Goal: Check status: Check status

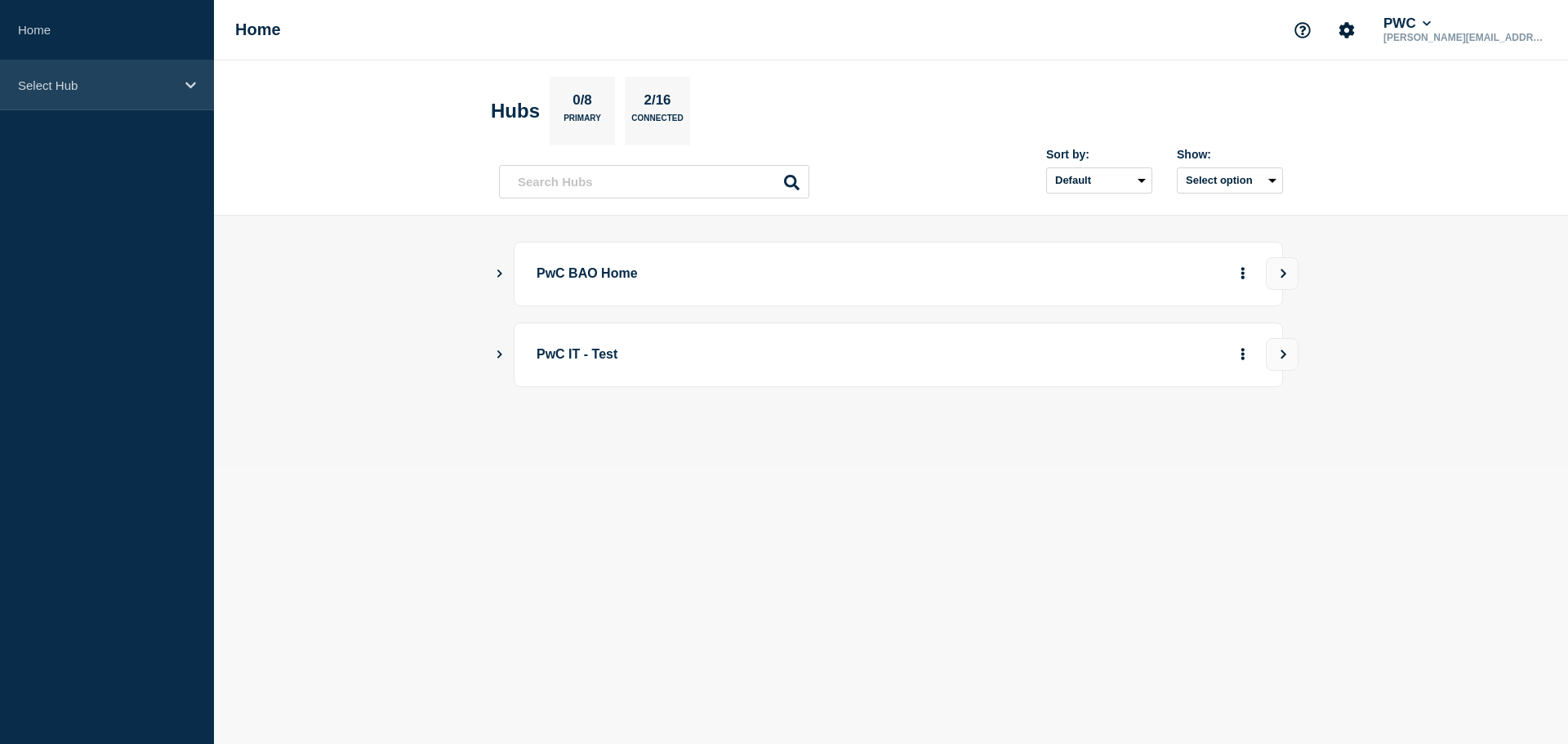
click at [109, 90] on p "Select Hub" at bounding box center [96, 85] width 157 height 14
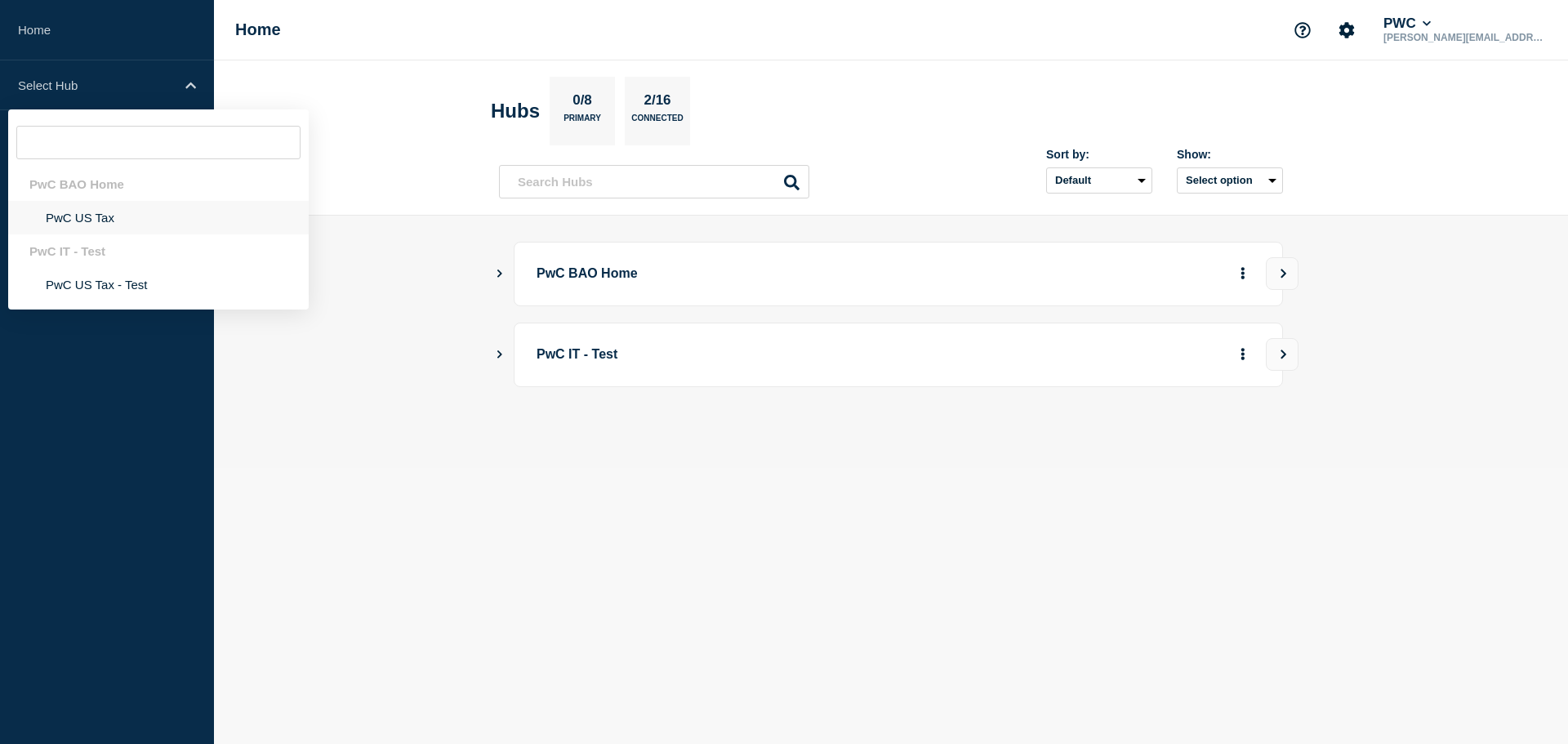
click at [91, 223] on li "PwC US Tax" at bounding box center [158, 217] width 300 height 34
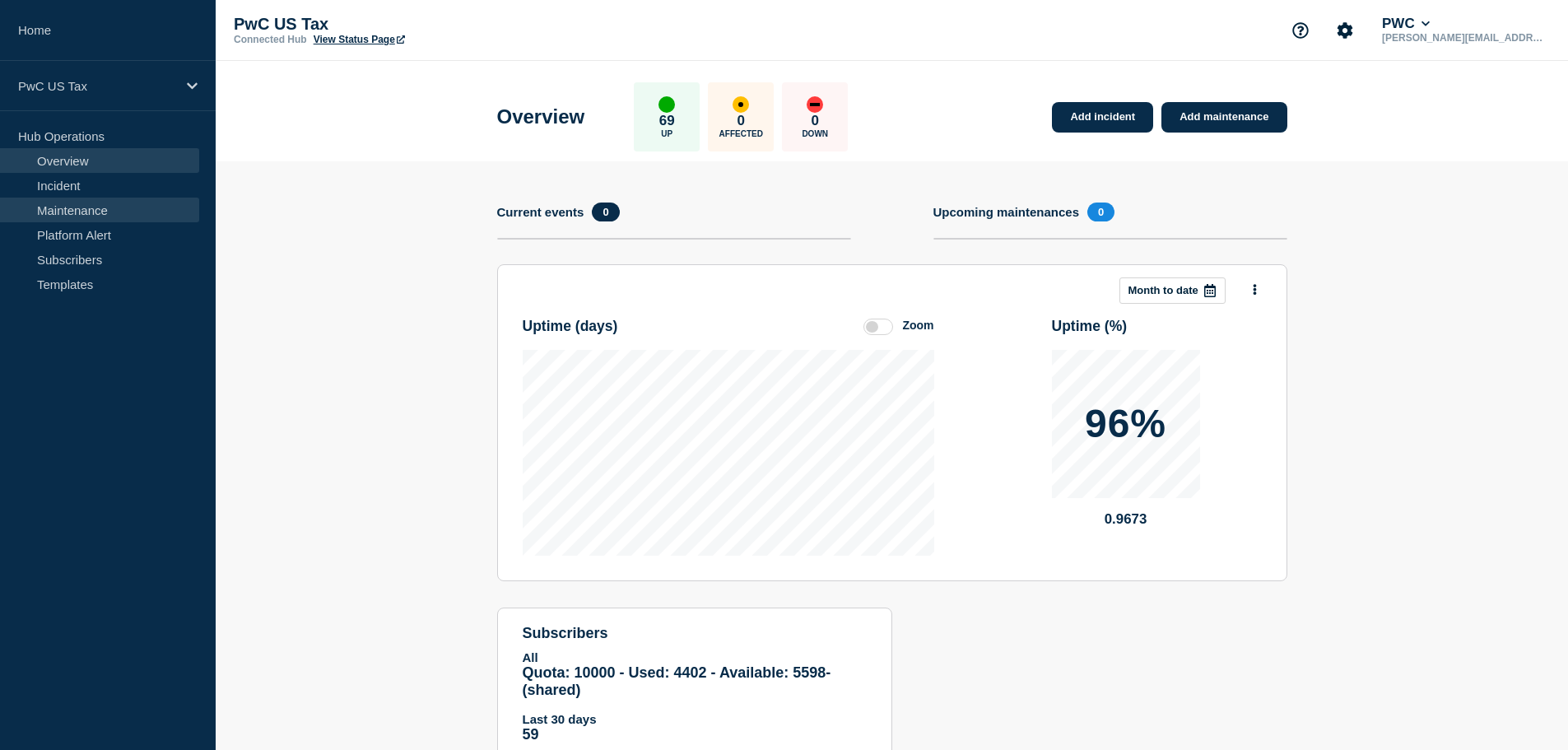
click at [92, 209] on link "Maintenance" at bounding box center [99, 210] width 199 height 25
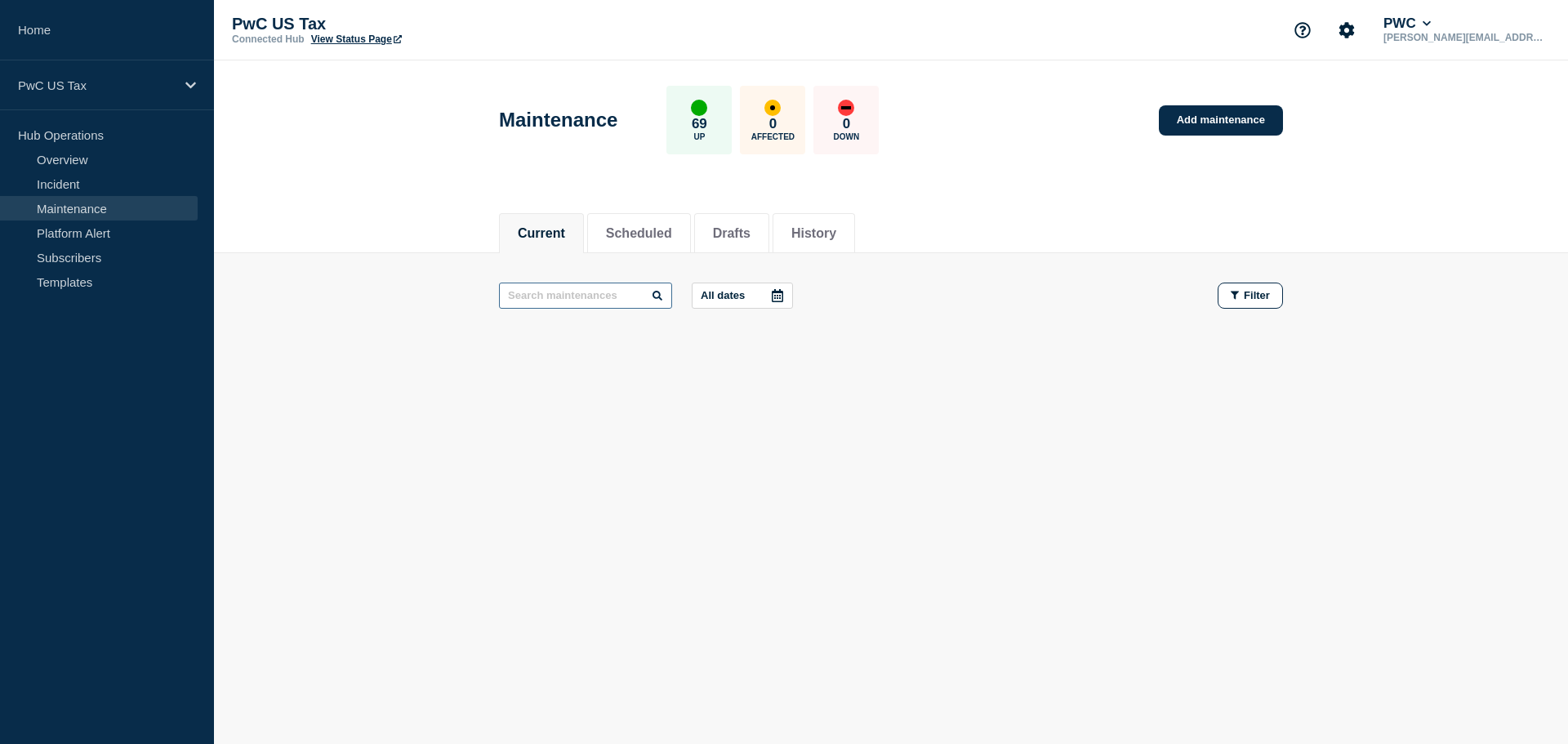
click at [536, 294] on input "text" at bounding box center [585, 295] width 173 height 26
type input "gtw"
click at [834, 233] on button "History" at bounding box center [814, 234] width 45 height 15
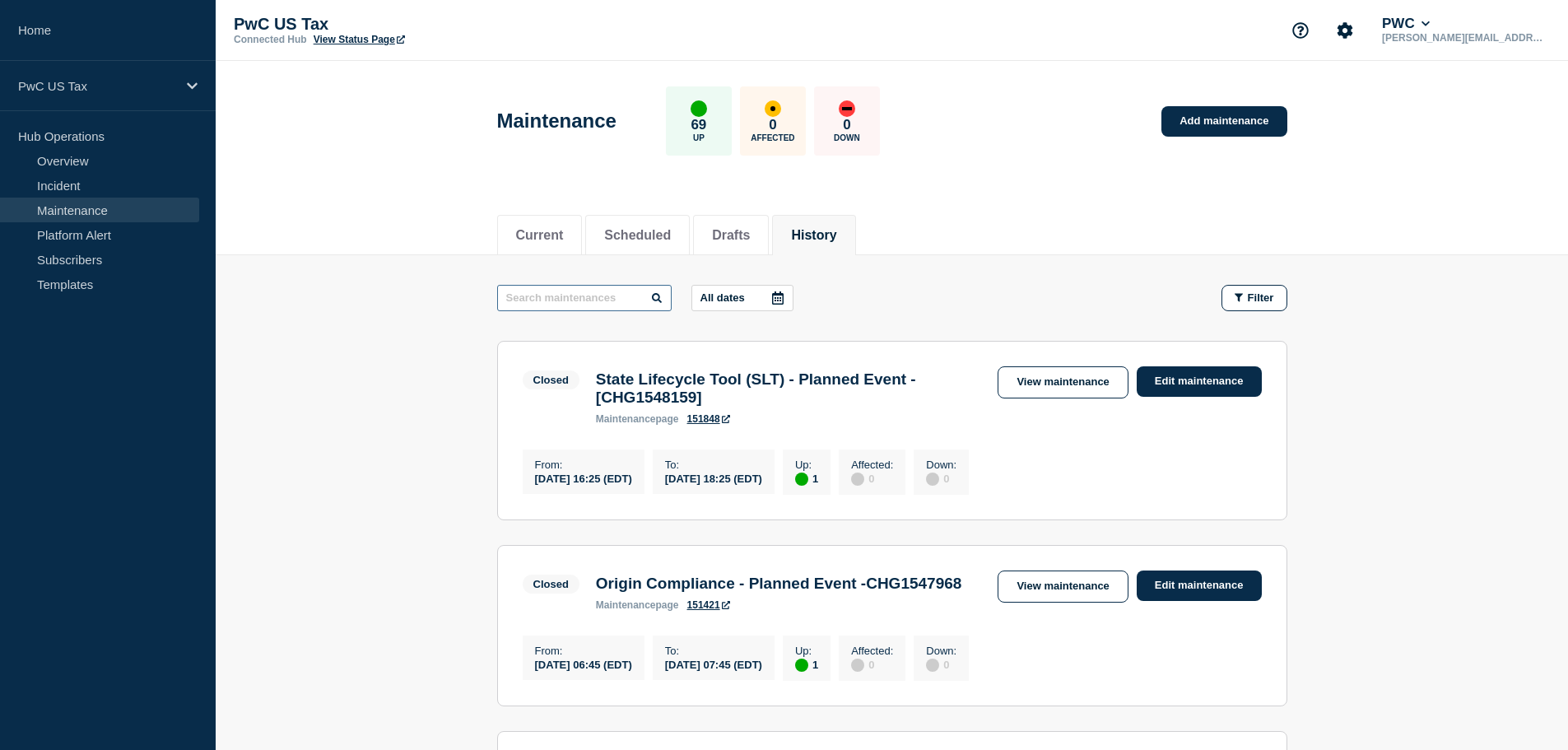
click at [604, 297] on input "text" at bounding box center [584, 298] width 174 height 26
type input "gtw"
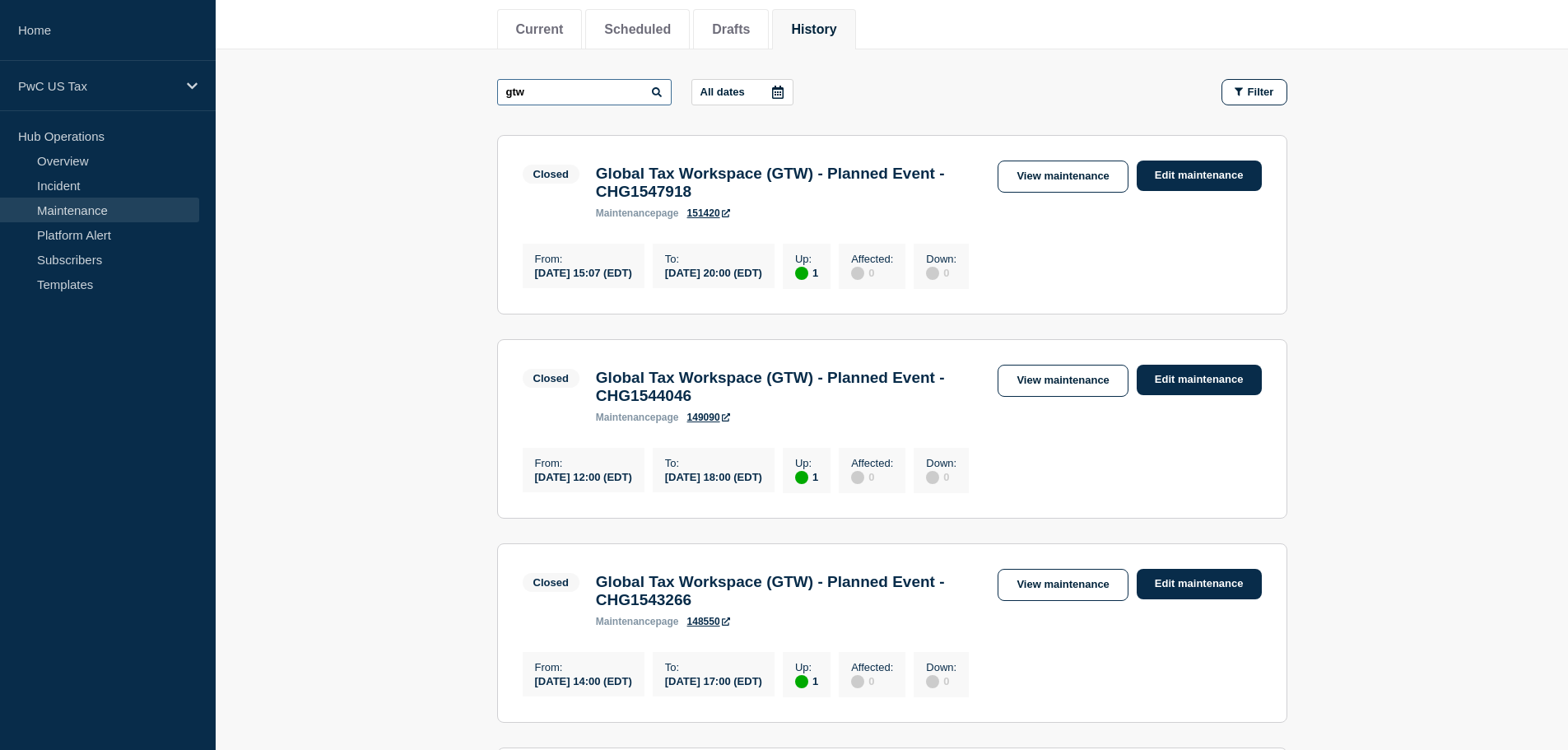
scroll to position [247, 0]
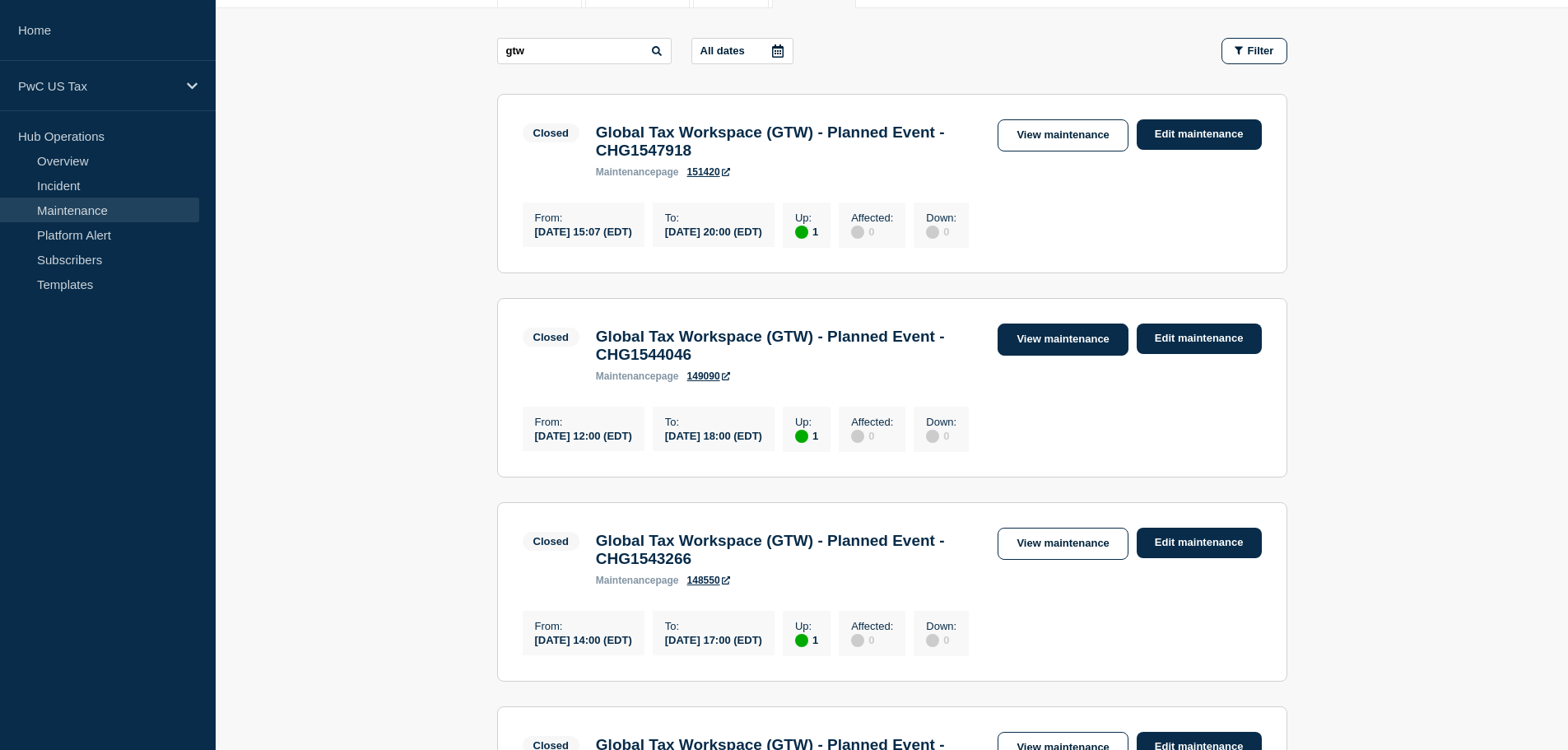
click at [1073, 356] on link "View maintenance" at bounding box center [1062, 339] width 130 height 32
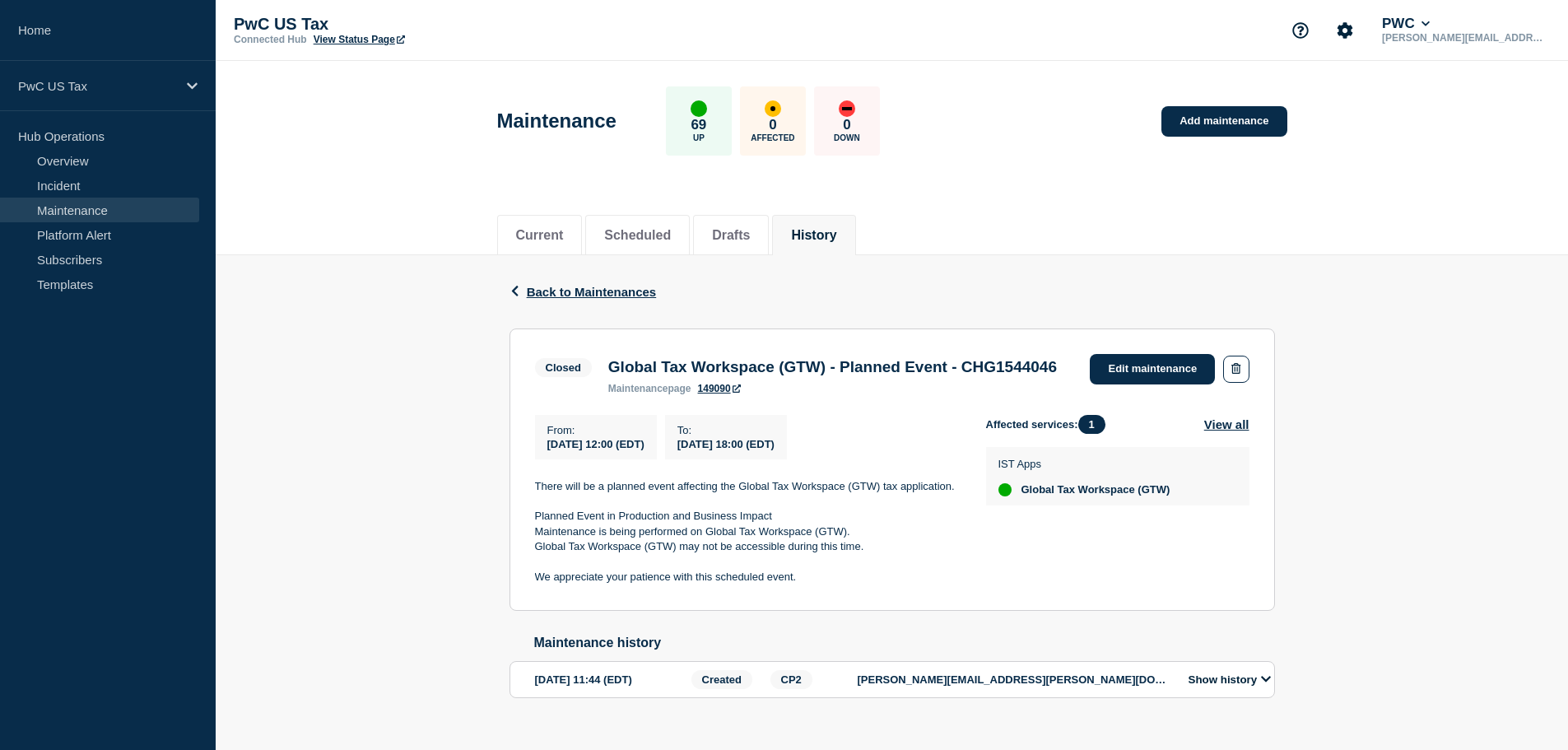
click at [1446, 309] on div "Back Back to Maintenances Closed Global Tax Workspace (GTW) - Planned Event - C…" at bounding box center [892, 503] width 1352 height 494
